Goal: Find specific page/section: Find specific page/section

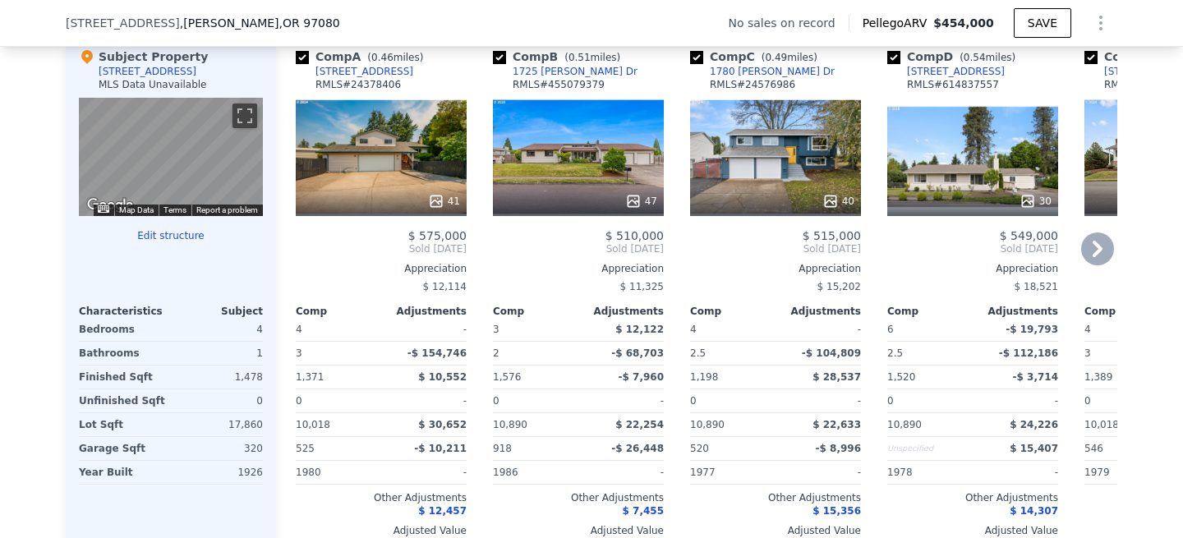
scroll to position [1601, 0]
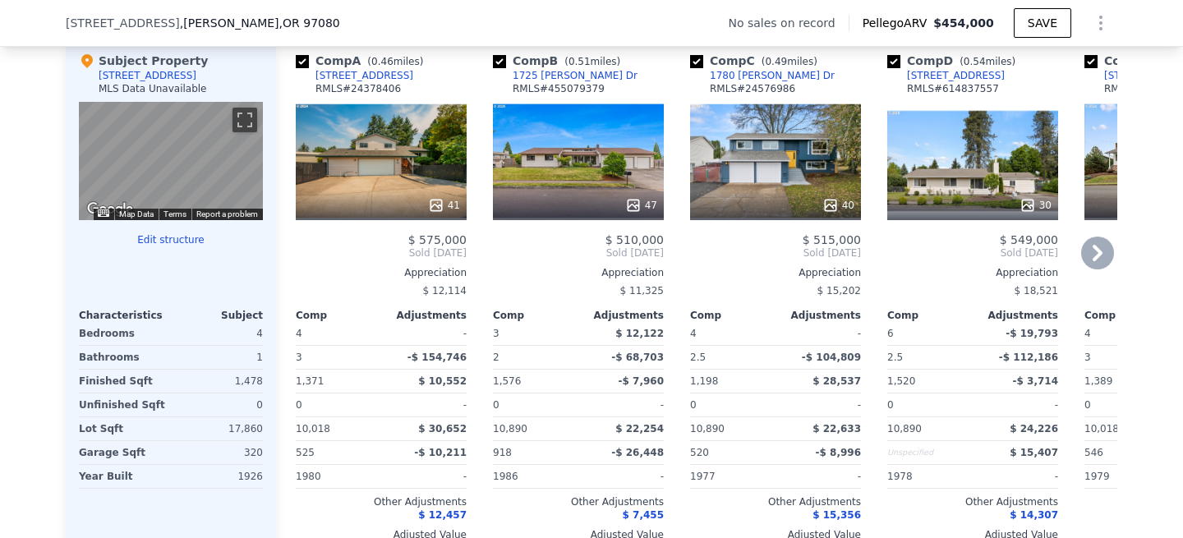
click at [397, 150] on div "41" at bounding box center [381, 161] width 171 height 118
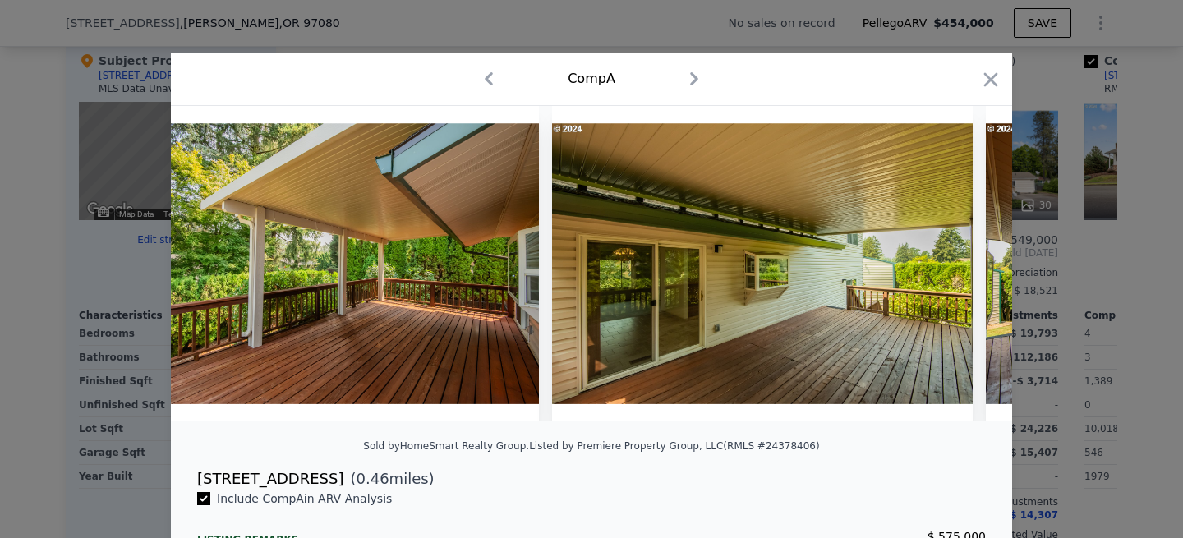
scroll to position [0, 16924]
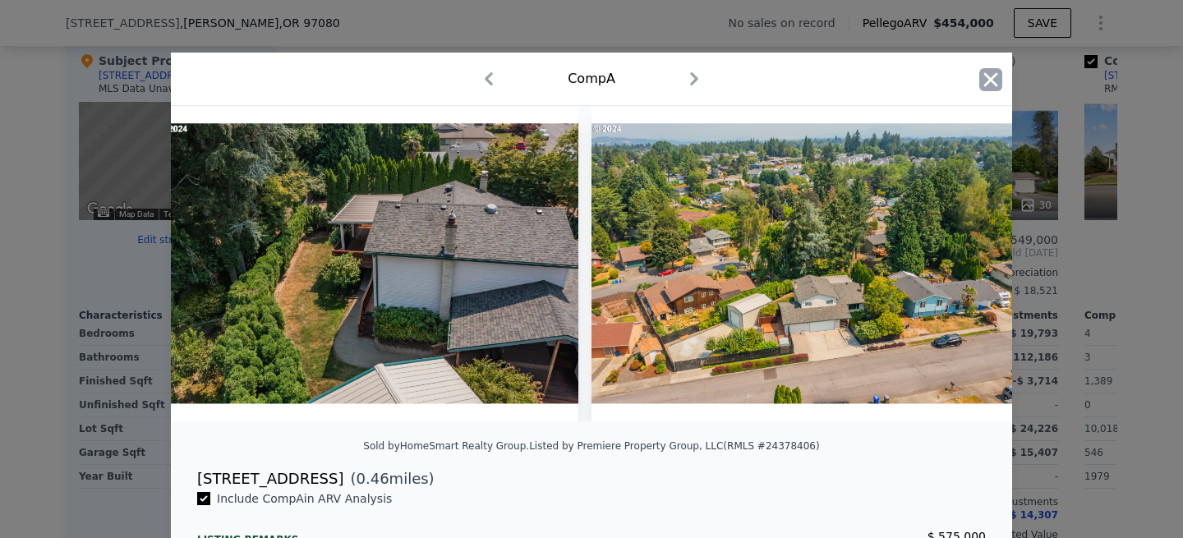
click at [995, 77] on icon "button" at bounding box center [990, 79] width 23 height 23
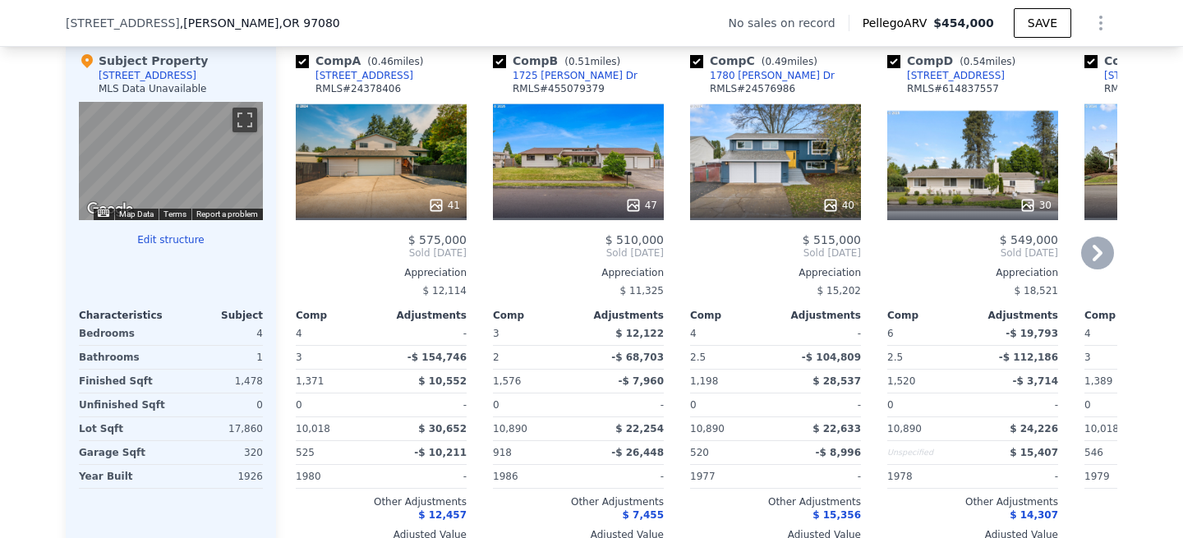
click at [582, 151] on div "47" at bounding box center [578, 161] width 171 height 118
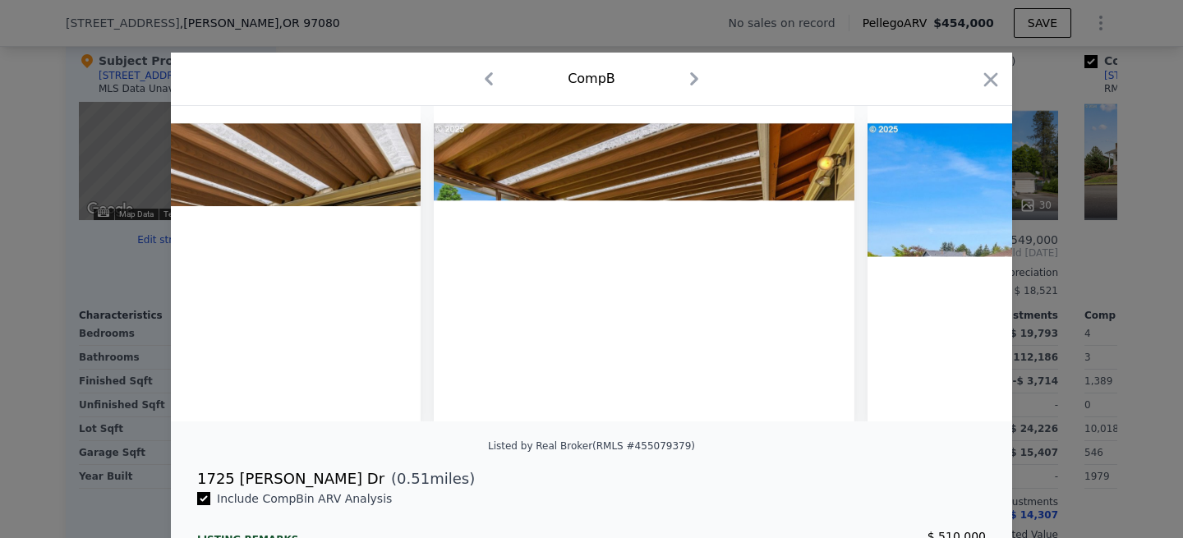
scroll to position [0, 16790]
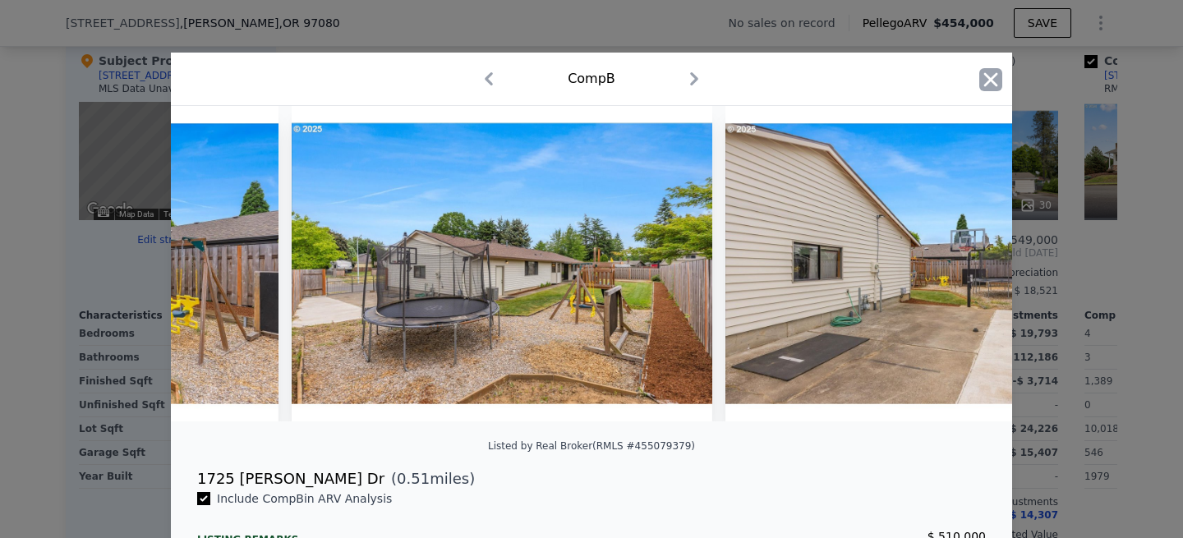
click at [990, 79] on icon "button" at bounding box center [991, 79] width 14 height 14
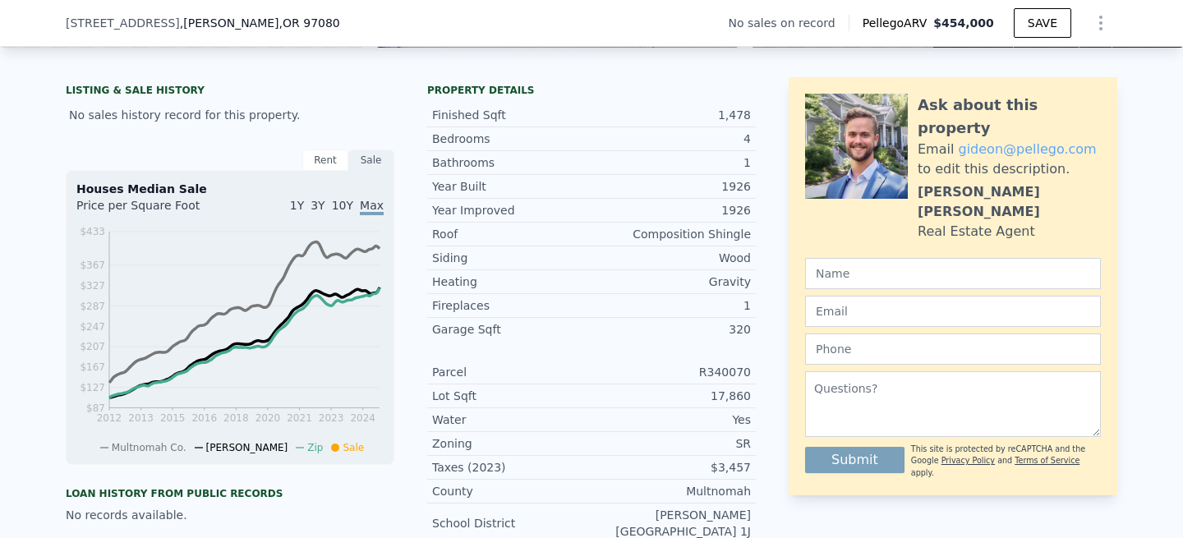
scroll to position [6, 0]
